Goal: Task Accomplishment & Management: Manage account settings

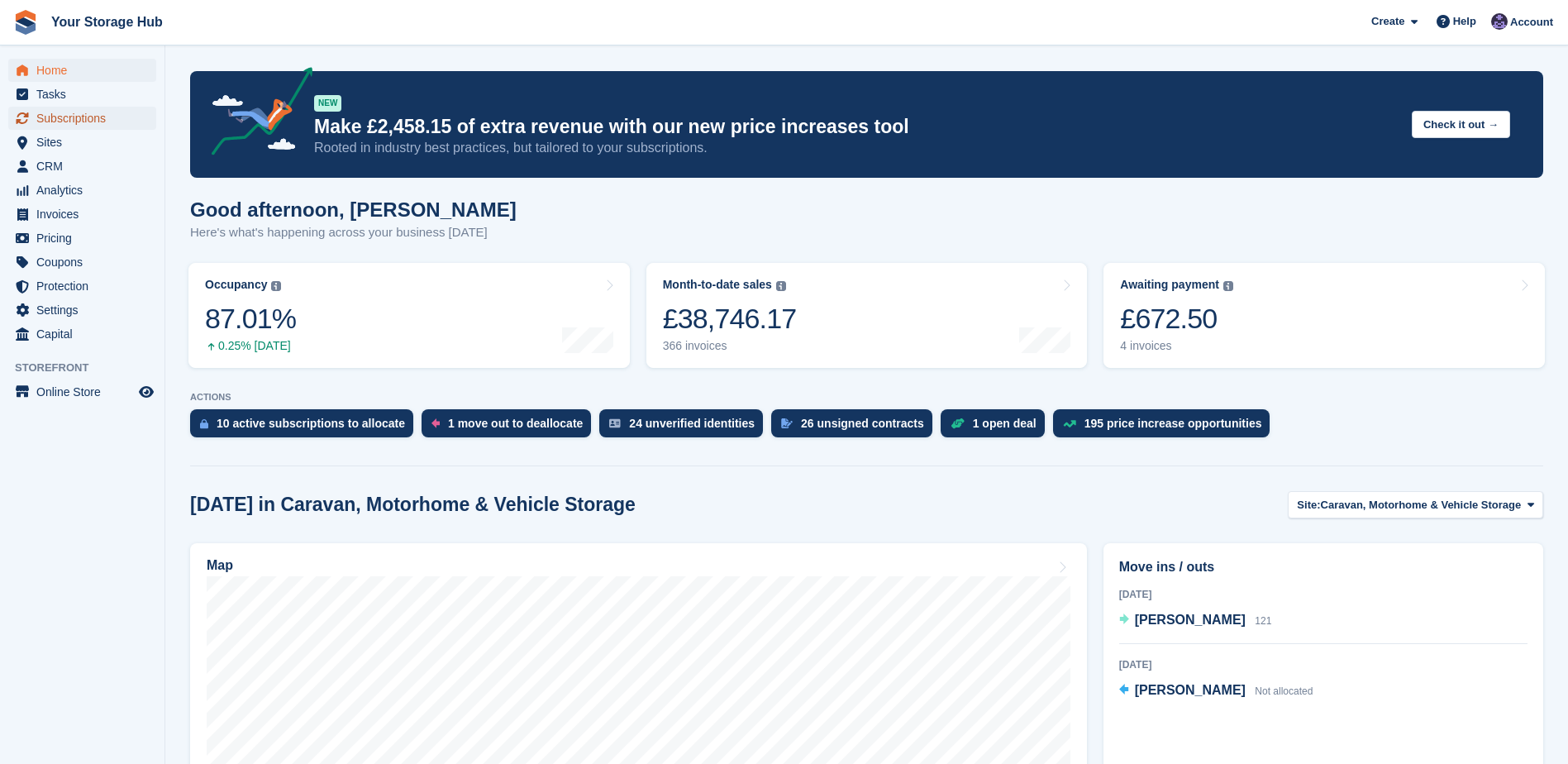
click at [60, 112] on span "Subscriptions" at bounding box center [85, 119] width 100 height 23
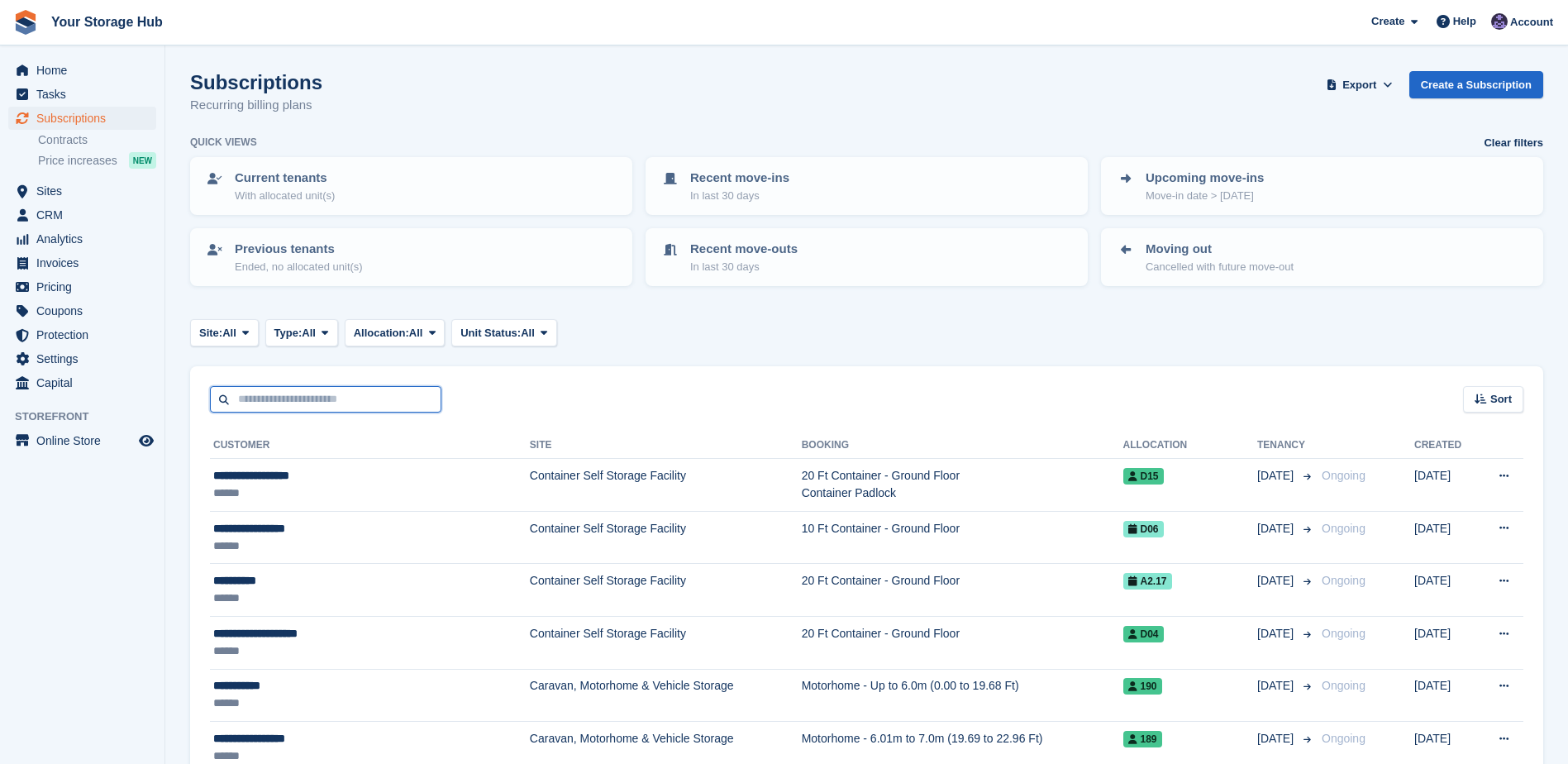
click at [307, 403] on input "text" at bounding box center [325, 400] width 232 height 28
type input "**********"
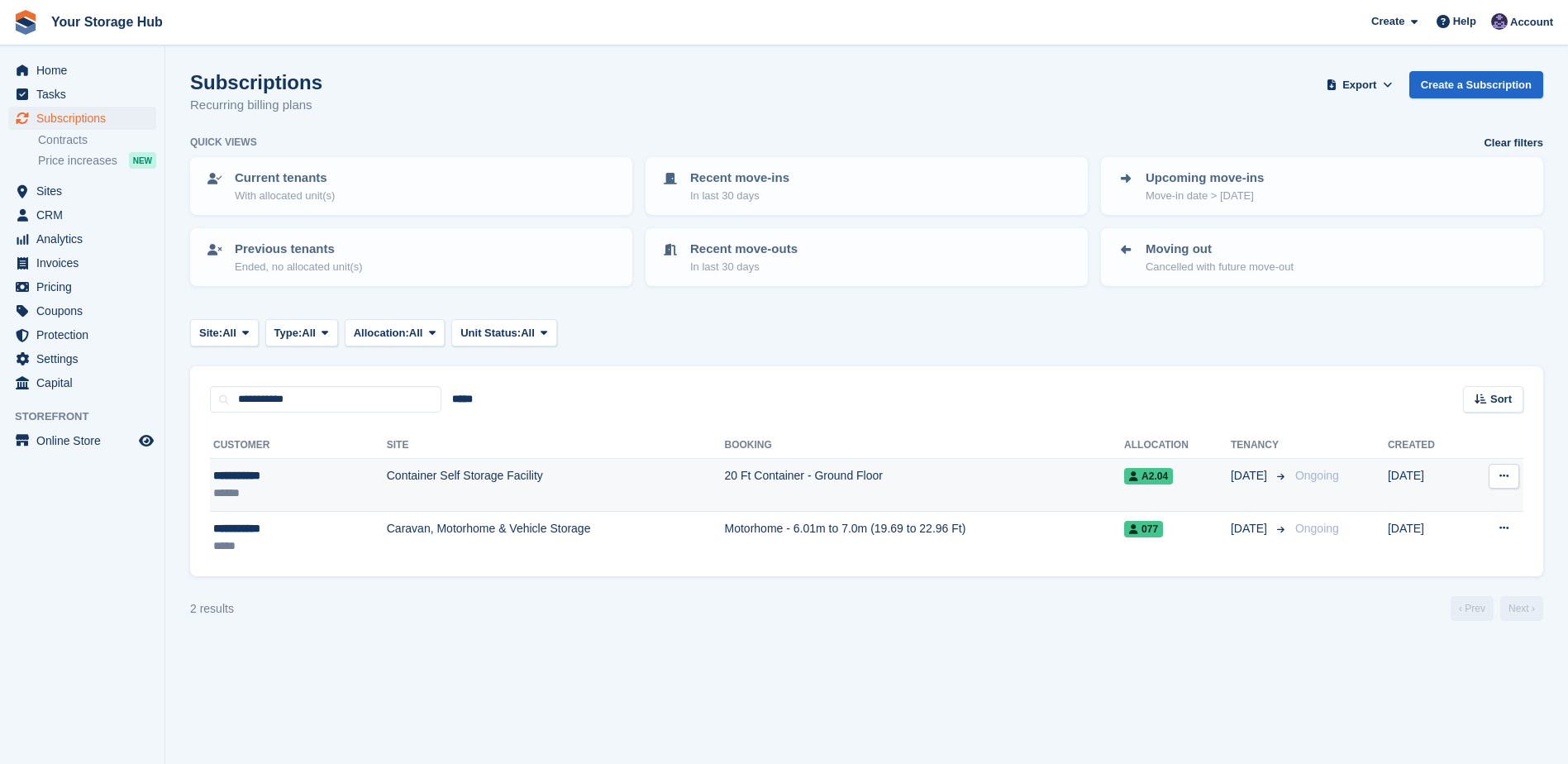
click at [725, 474] on td "20 Ft Container - Ground Floor" at bounding box center [925, 485] width 400 height 53
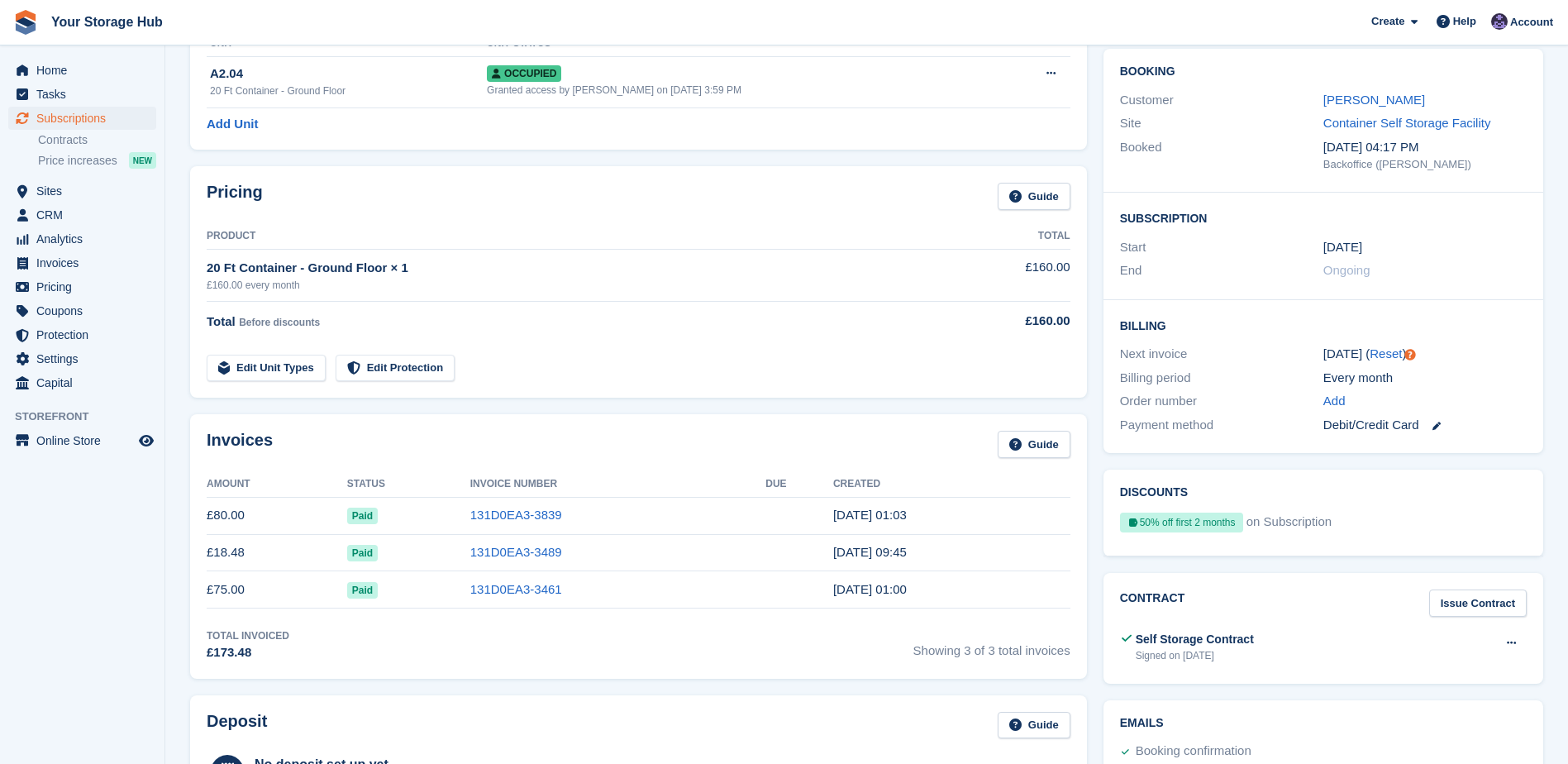
scroll to position [166, 0]
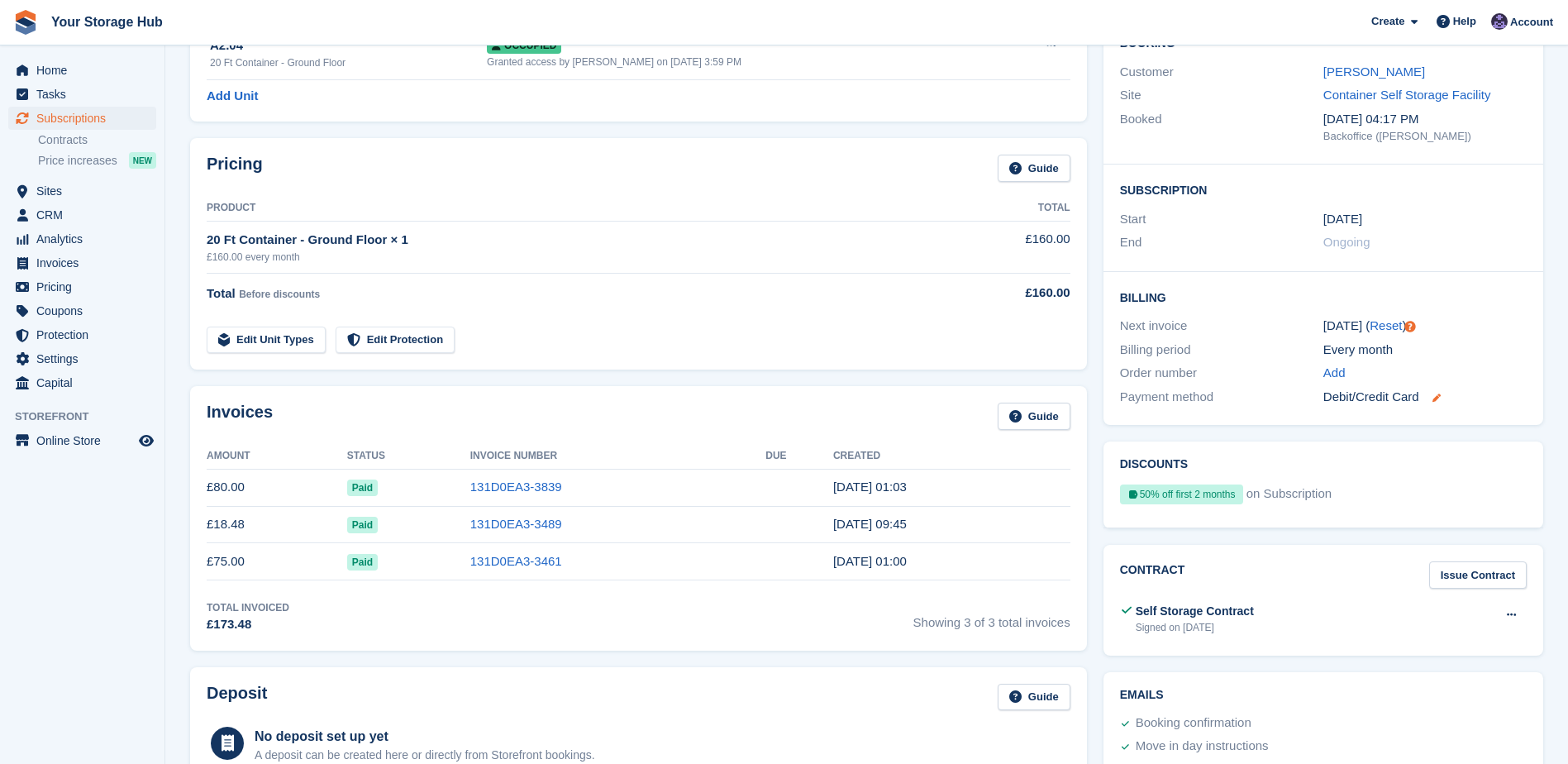
click at [1434, 397] on icon at bounding box center [1437, 398] width 8 height 8
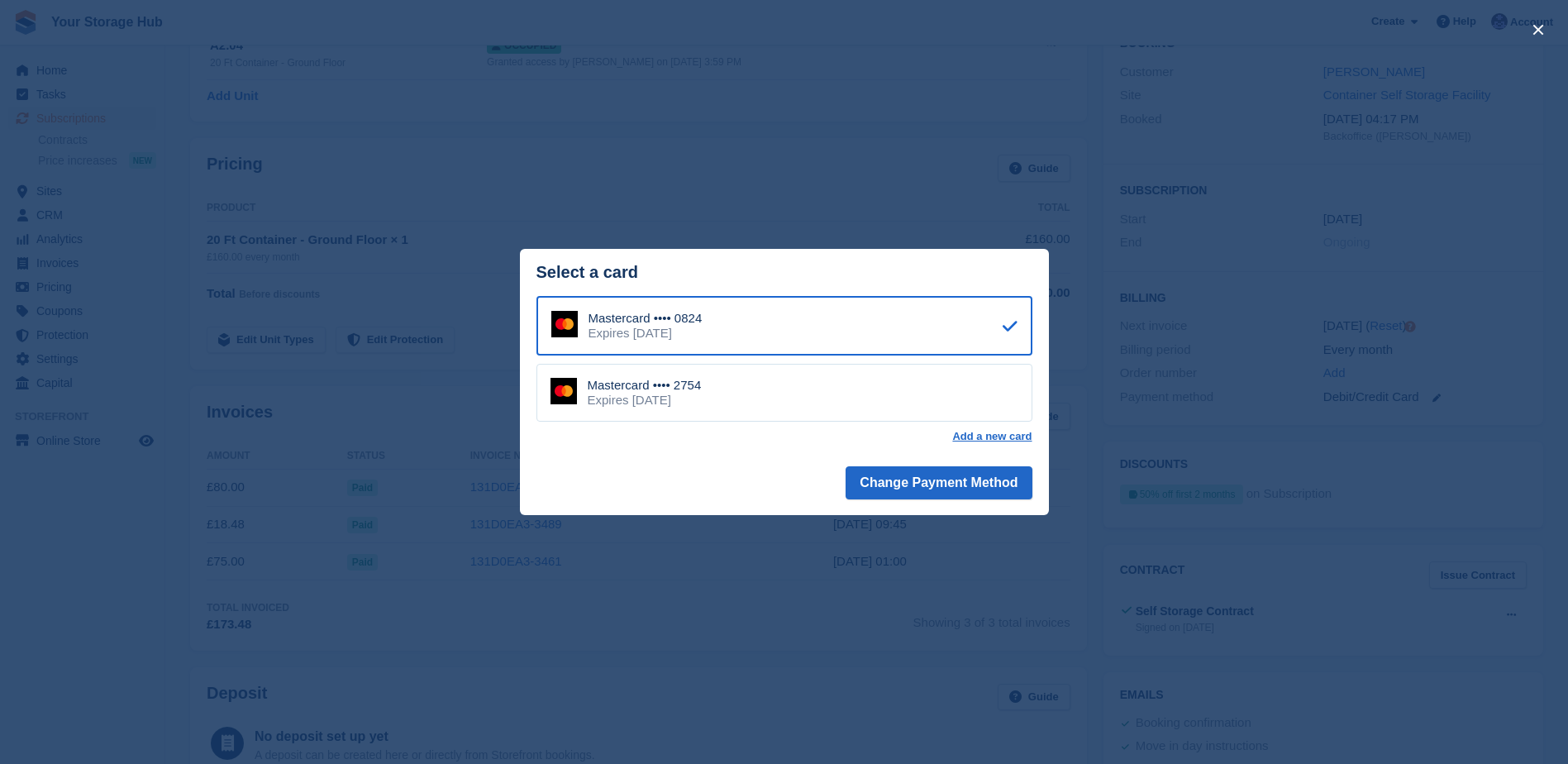
click at [753, 394] on div "Mastercard •••• 2754 Expires July 2030" at bounding box center [784, 392] width 496 height 58
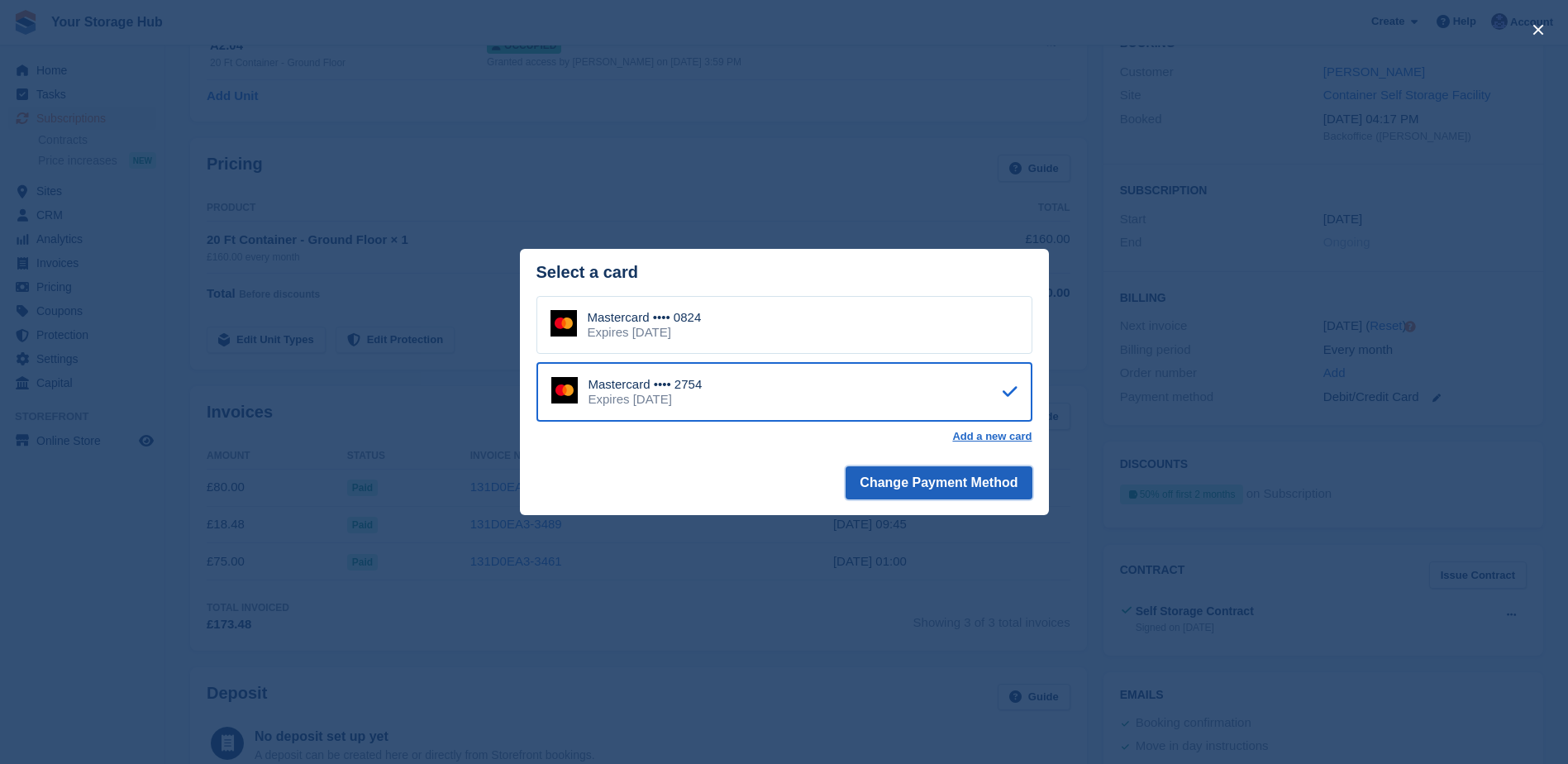
click at [928, 481] on button "Change Payment Method" at bounding box center [938, 483] width 186 height 33
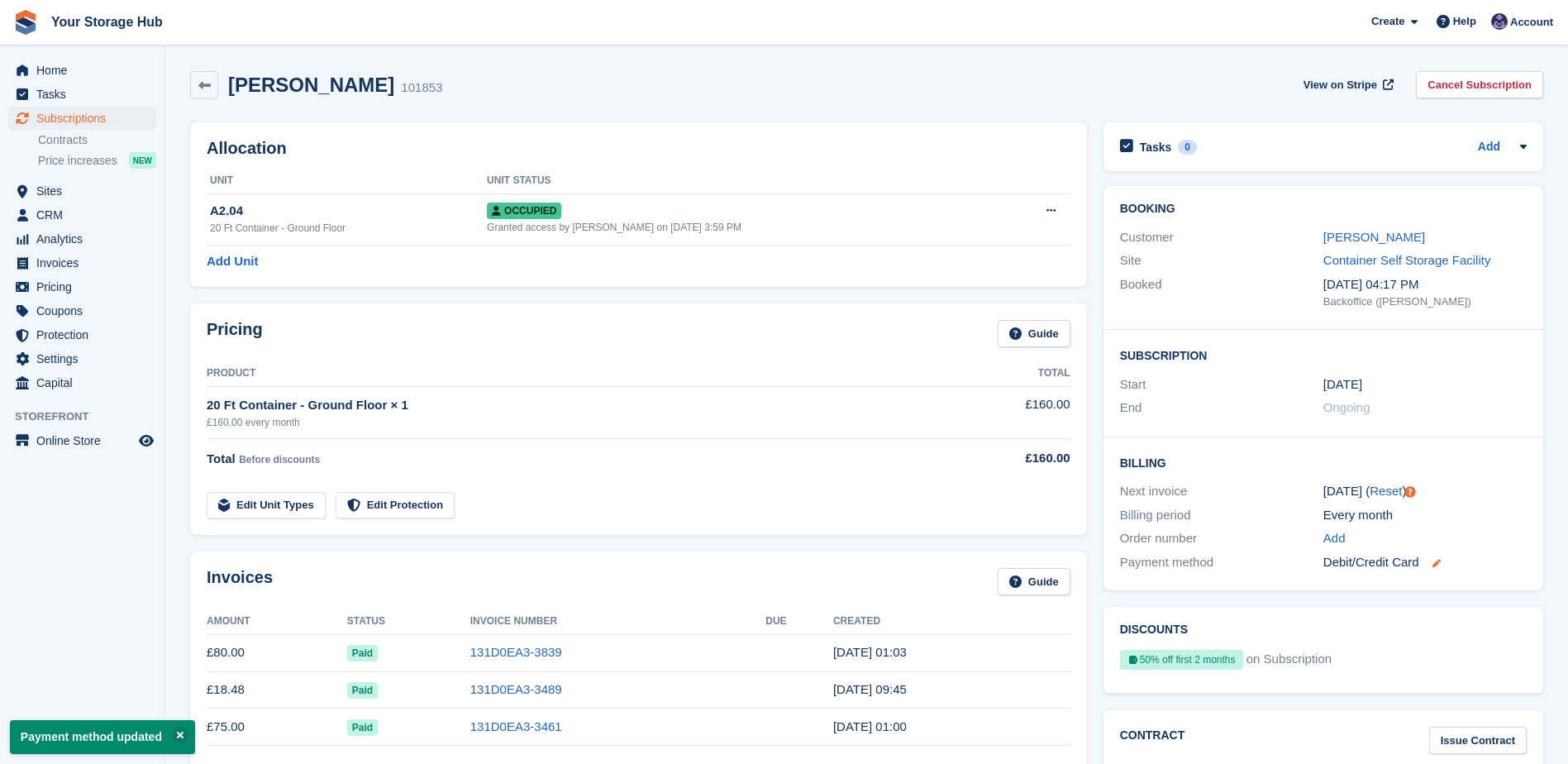
click at [1435, 561] on icon at bounding box center [1437, 563] width 8 height 8
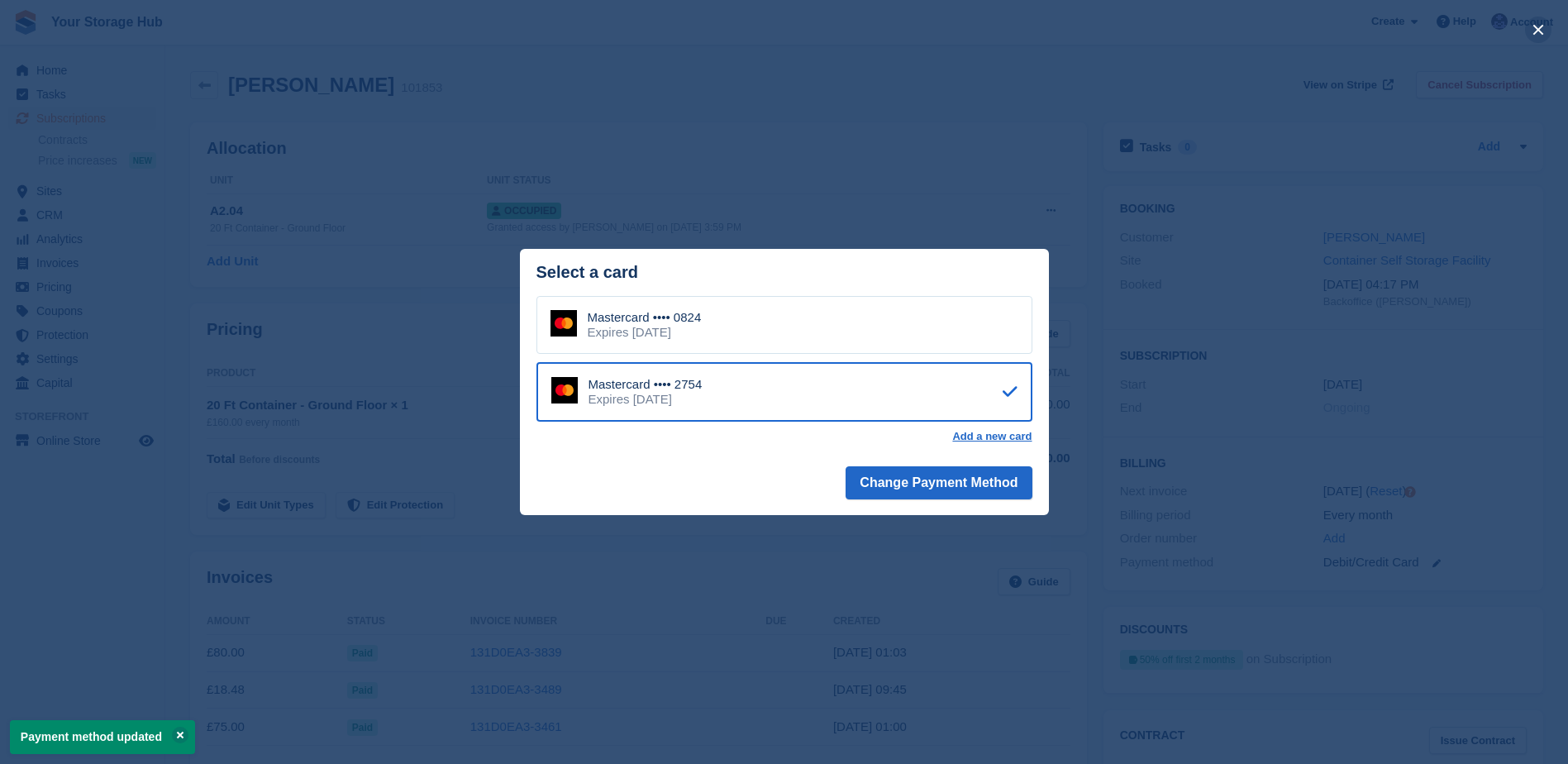
click at [1535, 26] on button "close" at bounding box center [1539, 30] width 27 height 27
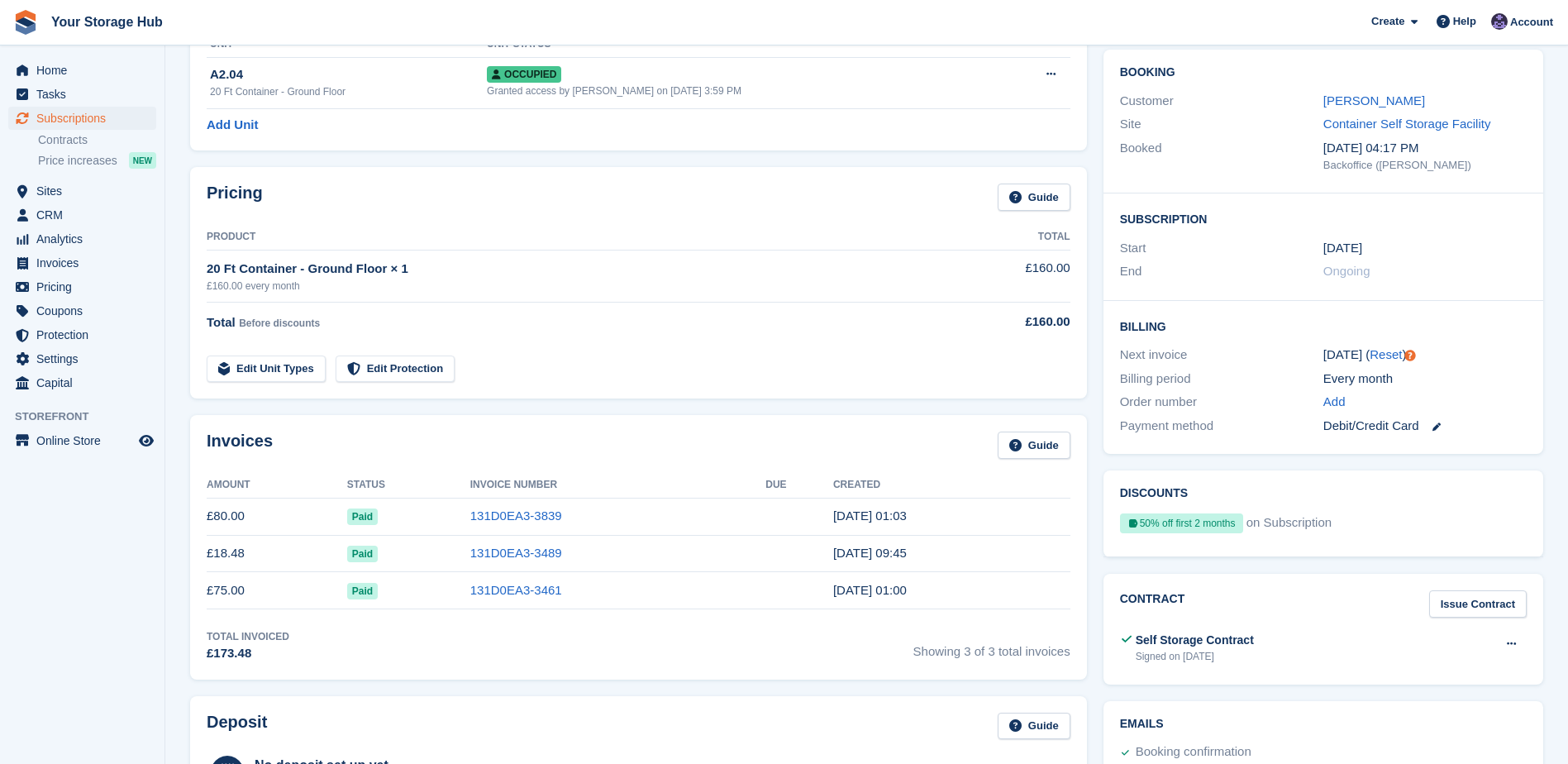
scroll to position [166, 0]
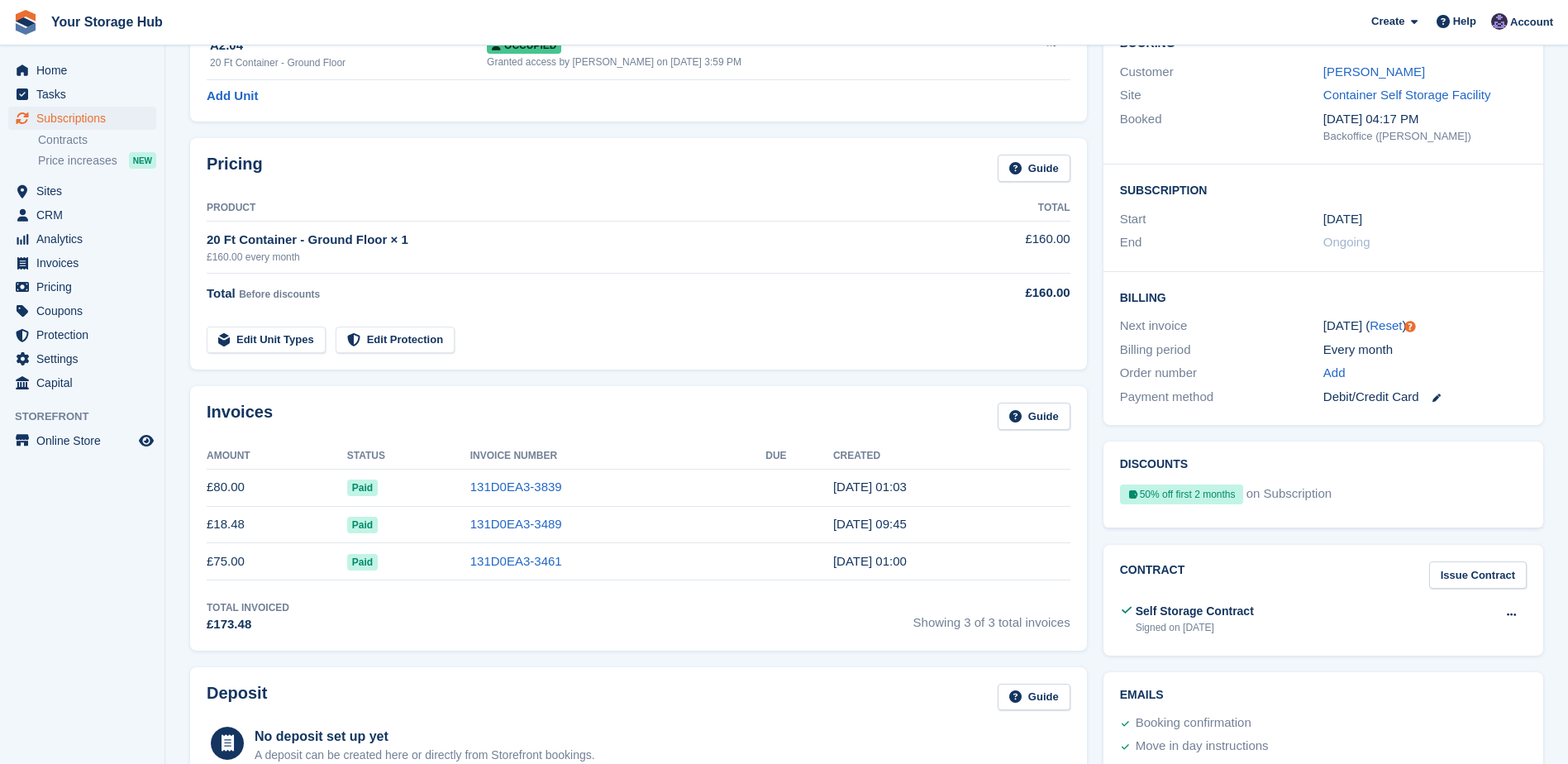
click at [1444, 399] on div "Debit/Credit Card" at bounding box center [1425, 397] width 203 height 19
click at [1439, 396] on icon at bounding box center [1437, 398] width 8 height 8
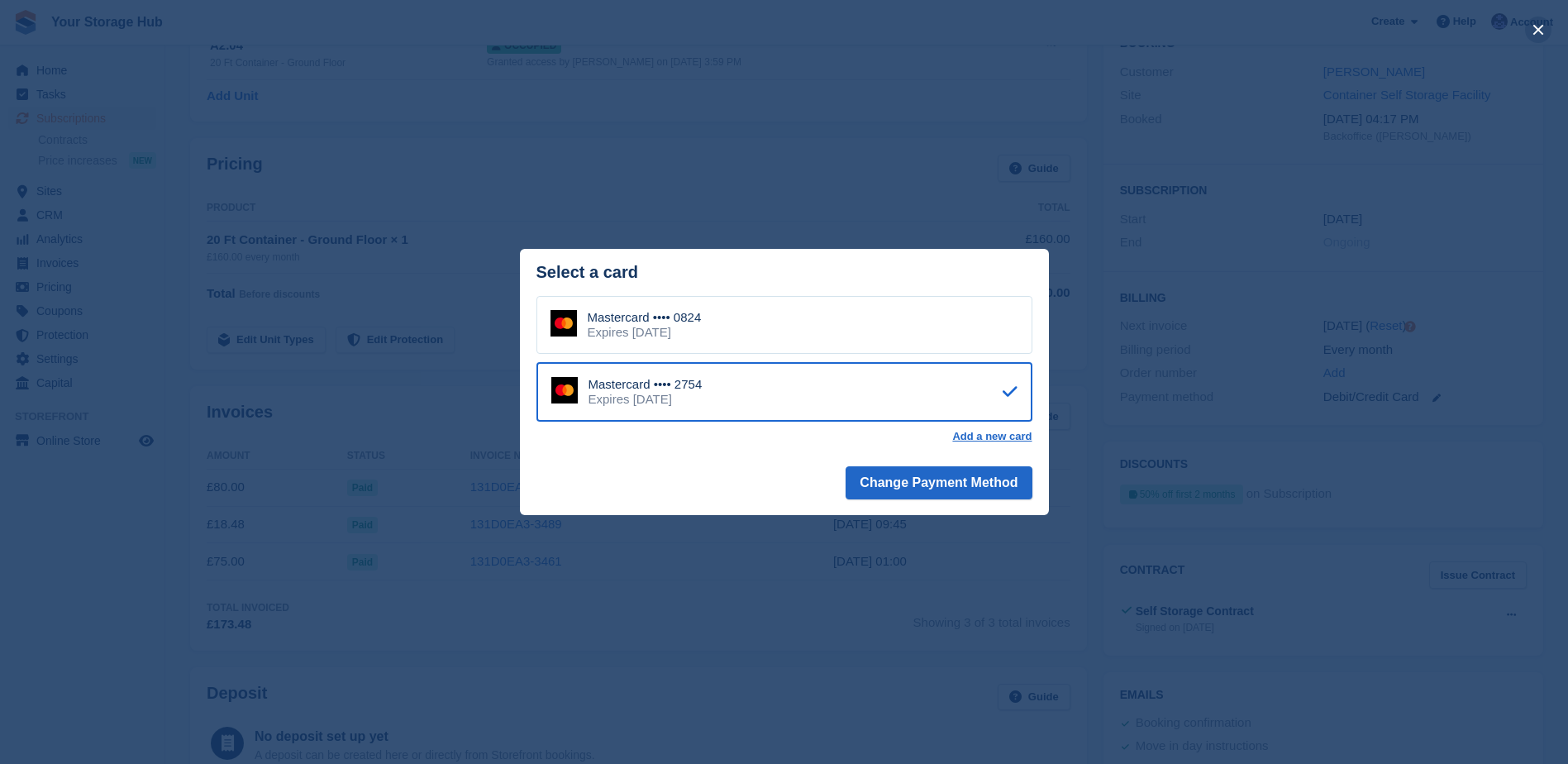
click at [1531, 27] on button "close" at bounding box center [1539, 30] width 27 height 27
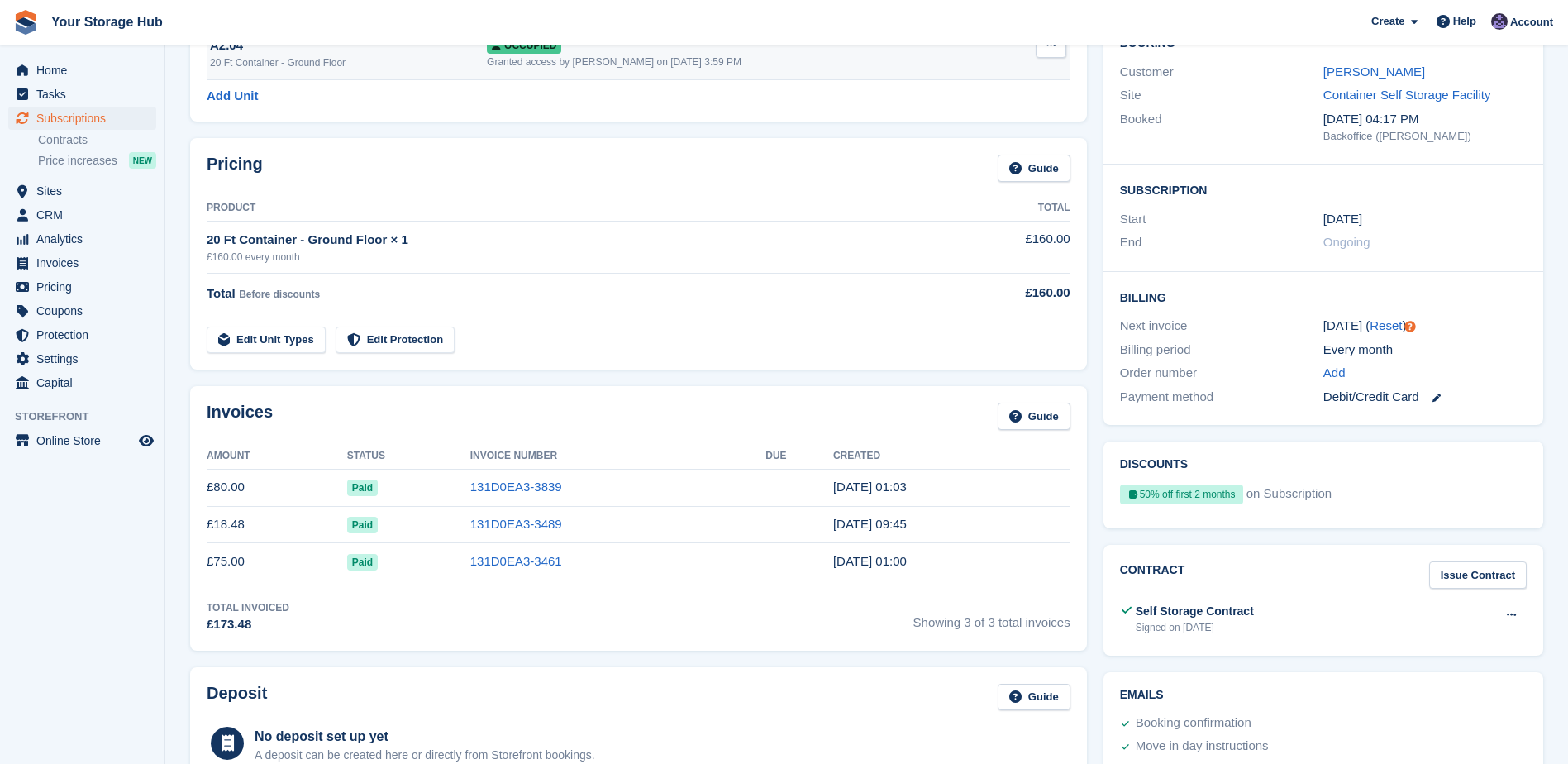
scroll to position [0, 0]
